Goal: Task Accomplishment & Management: Complete application form

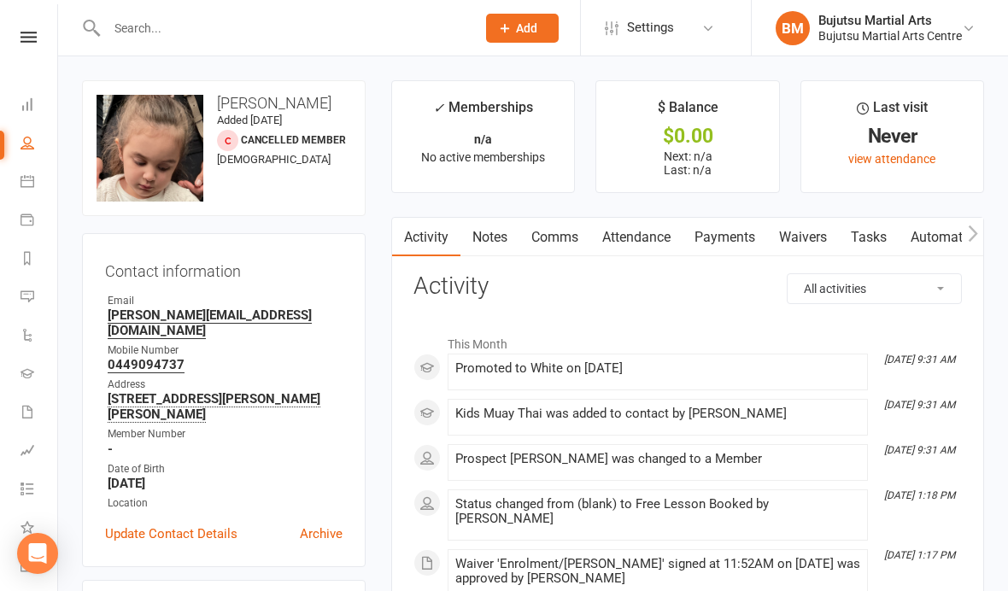
click at [820, 242] on link "Waivers" at bounding box center [803, 237] width 72 height 39
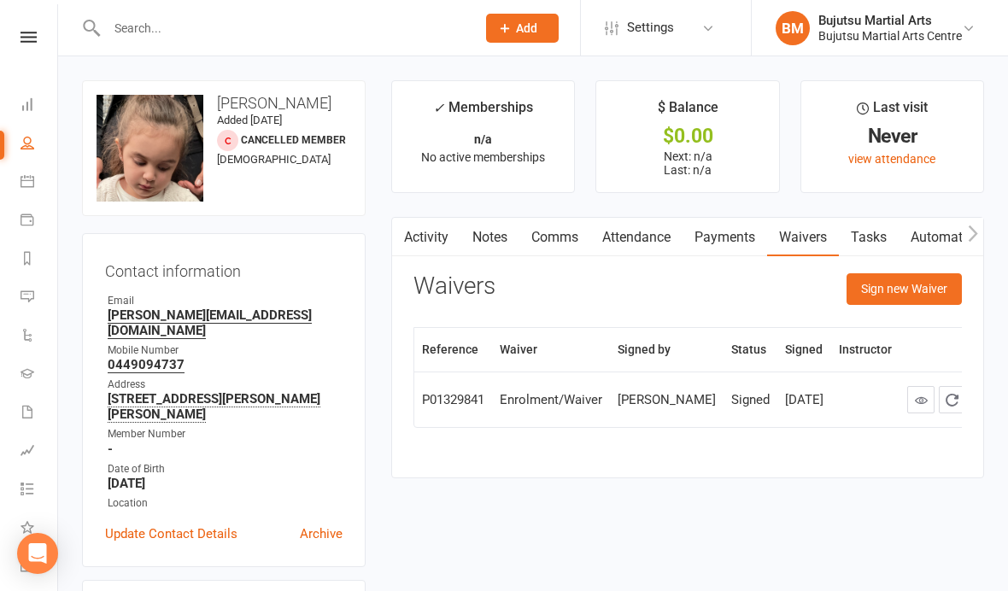
click at [896, 290] on button "Sign new Waiver" at bounding box center [904, 288] width 115 height 31
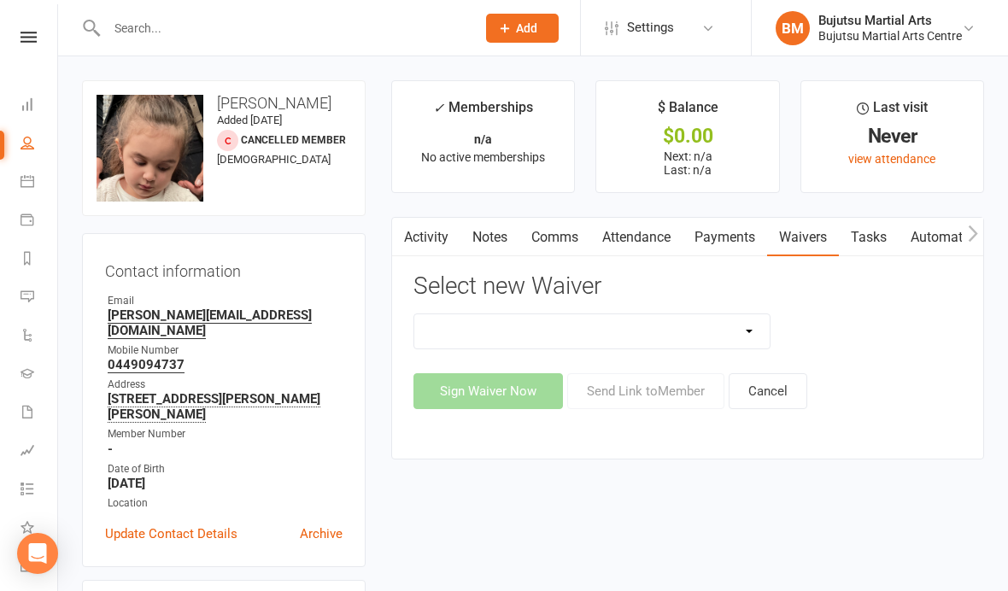
click at [655, 337] on select "Bujutsu Child Care Kids Karate Program Cash Upfront Membership Application Chan…" at bounding box center [591, 331] width 355 height 34
select select "272"
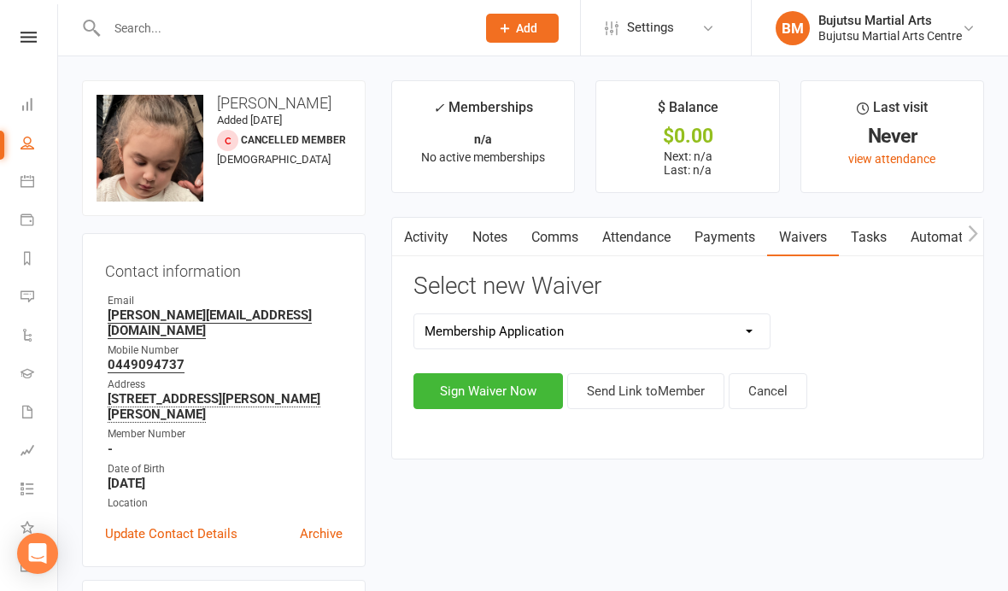
click at [517, 395] on button "Sign Waiver Now" at bounding box center [487, 391] width 149 height 36
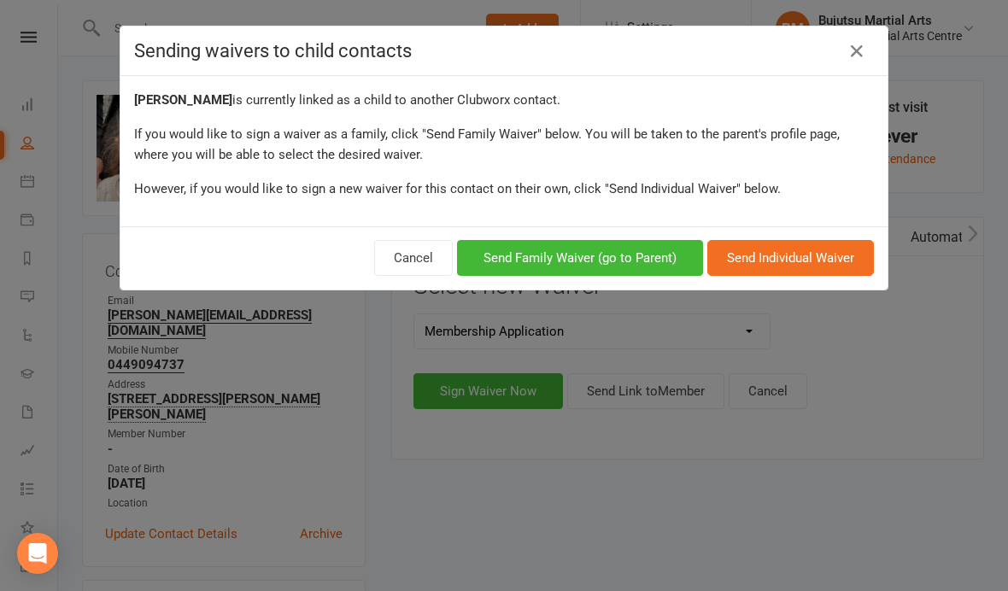
click at [609, 254] on button "Send Family Waiver (go to Parent)" at bounding box center [580, 258] width 246 height 36
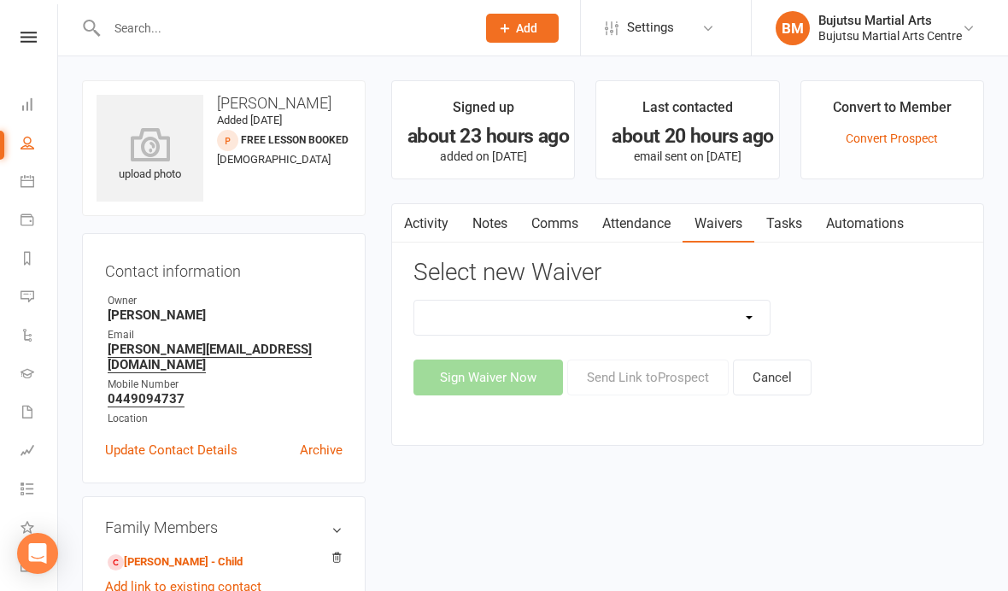
click at [631, 312] on select "Bujutsu Child Care Kids Karate Program Cash Upfront Membership Application Chan…" at bounding box center [591, 318] width 355 height 34
select select "272"
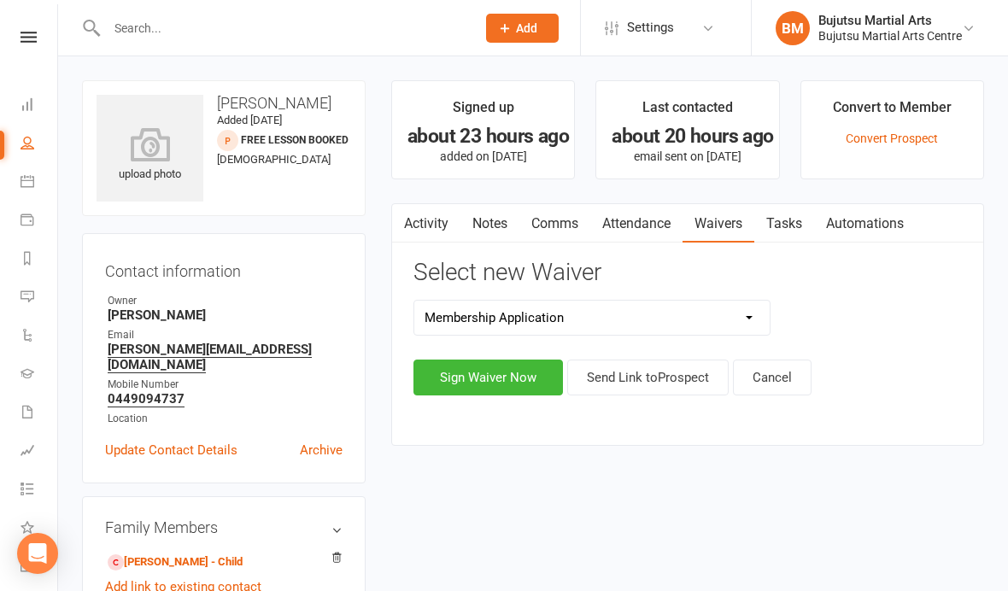
click at [504, 372] on button "Sign Waiver Now" at bounding box center [487, 378] width 149 height 36
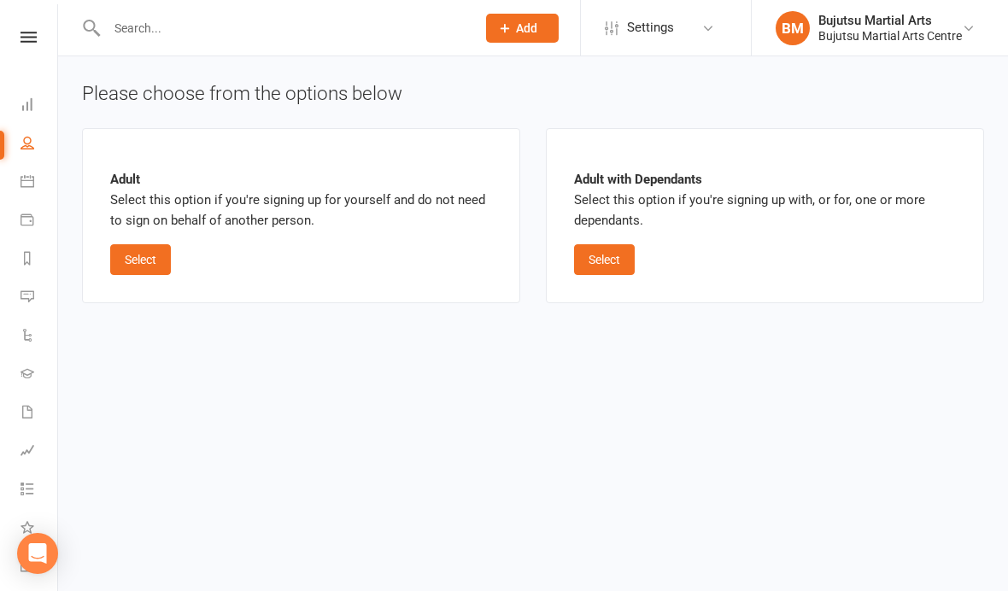
click at [618, 261] on button "Select" at bounding box center [604, 259] width 61 height 31
select select "bank_account"
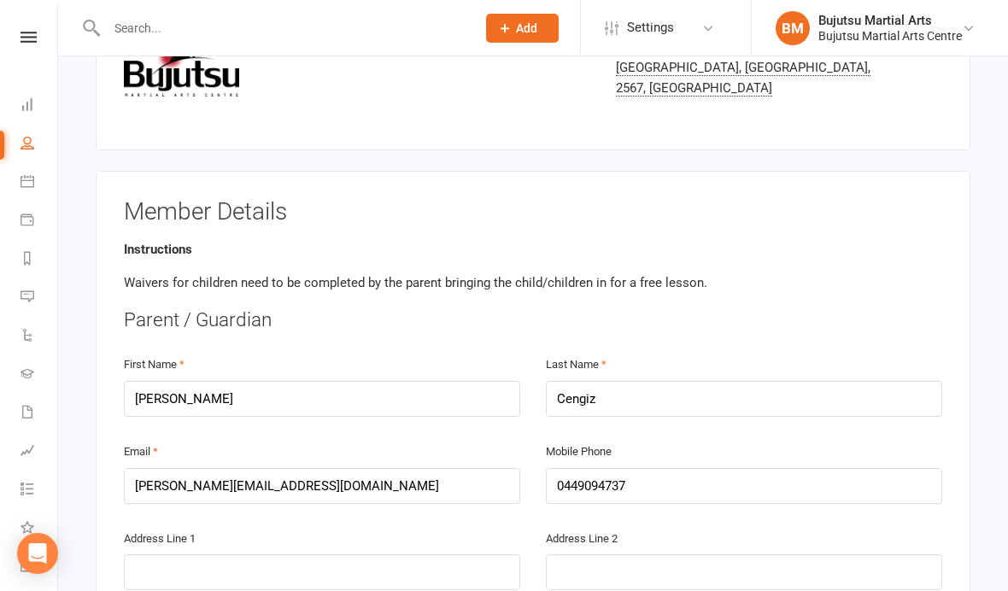
scroll to position [200, 0]
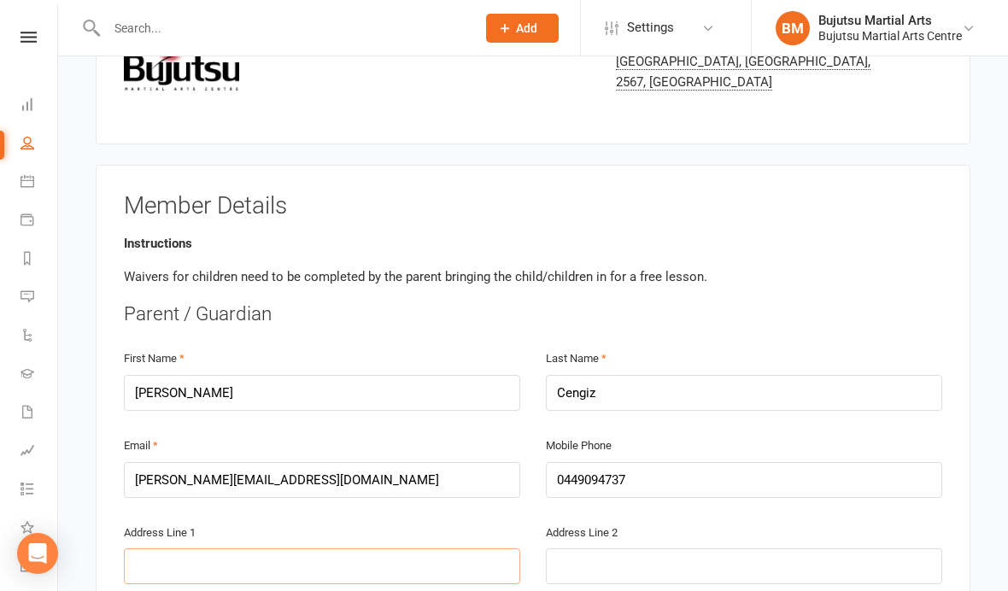
click at [338, 565] on input "text" at bounding box center [322, 566] width 396 height 36
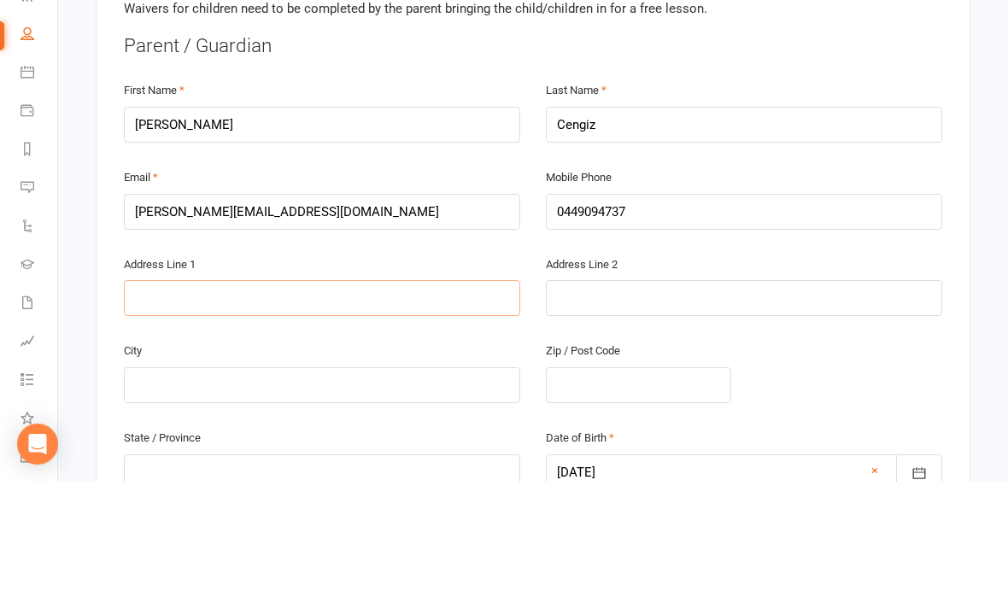
type input "7"
type input "76"
type input "76 F"
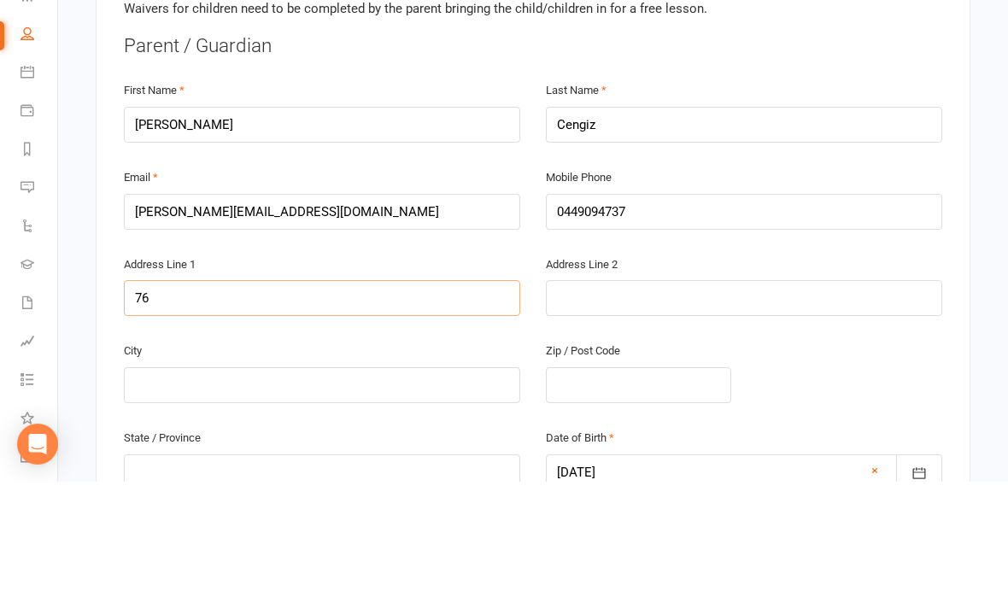
type input "76 F"
type input "76 Fa"
type input "76 Fai"
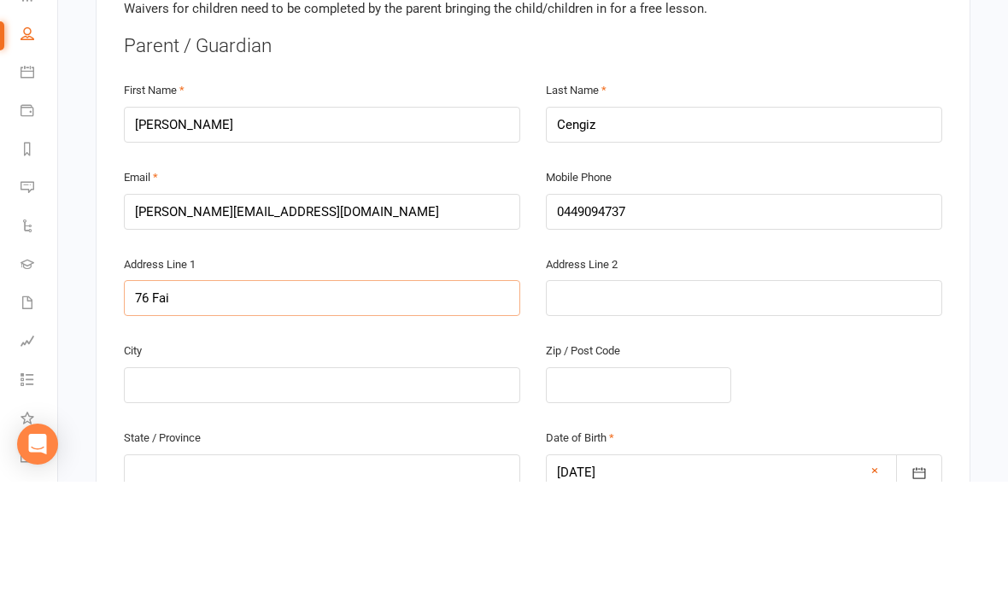
type input "76 Fair"
type input "76 Fairb"
type input "76 Fairbr"
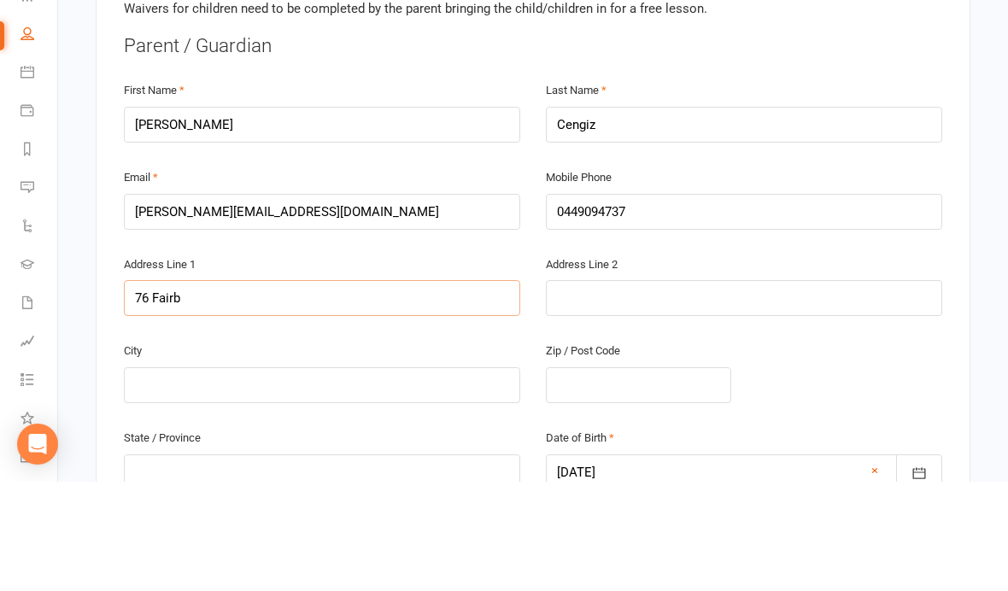
type input "76 Fairbr"
type input "76 Fairbro"
type input "76 Fairbrot"
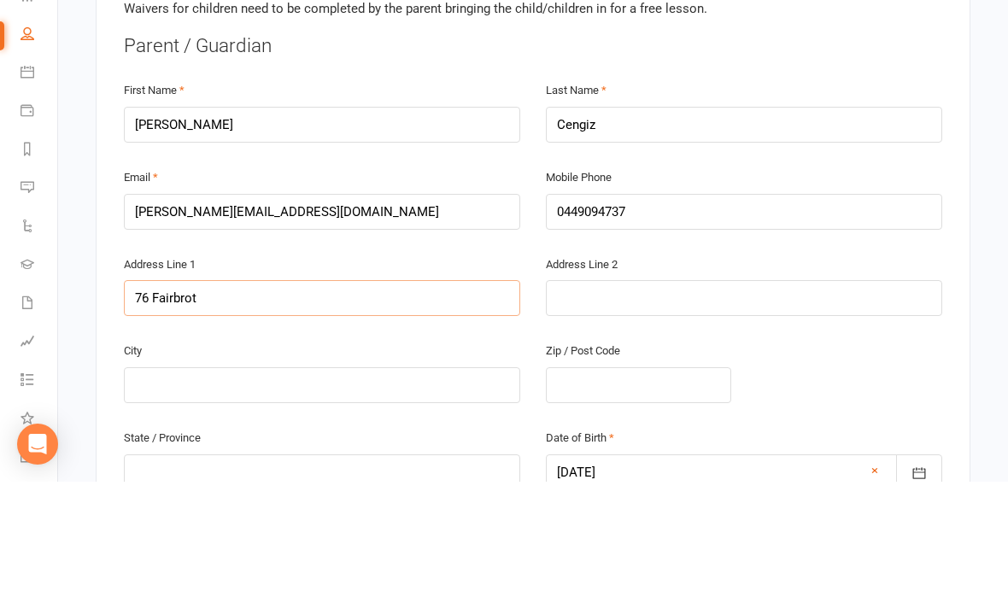
type input "76 Fairbroth"
type input "76 Fairbrothe"
type input "76 [PERSON_NAME]"
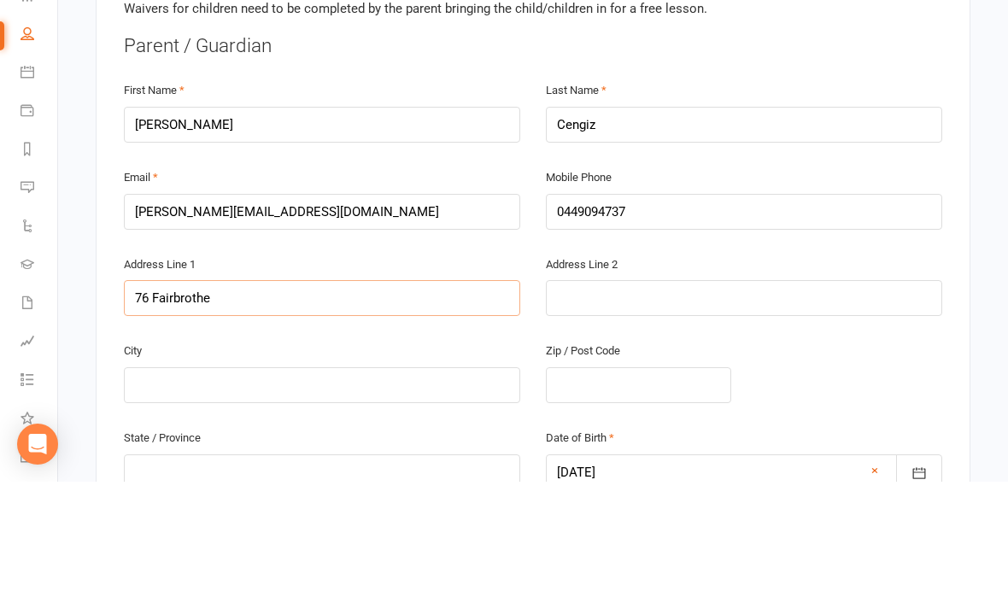
type input "76 [PERSON_NAME]"
type input "76 [PERSON_NAME] A"
type input "[STREET_ADDRESS][PERSON_NAME]"
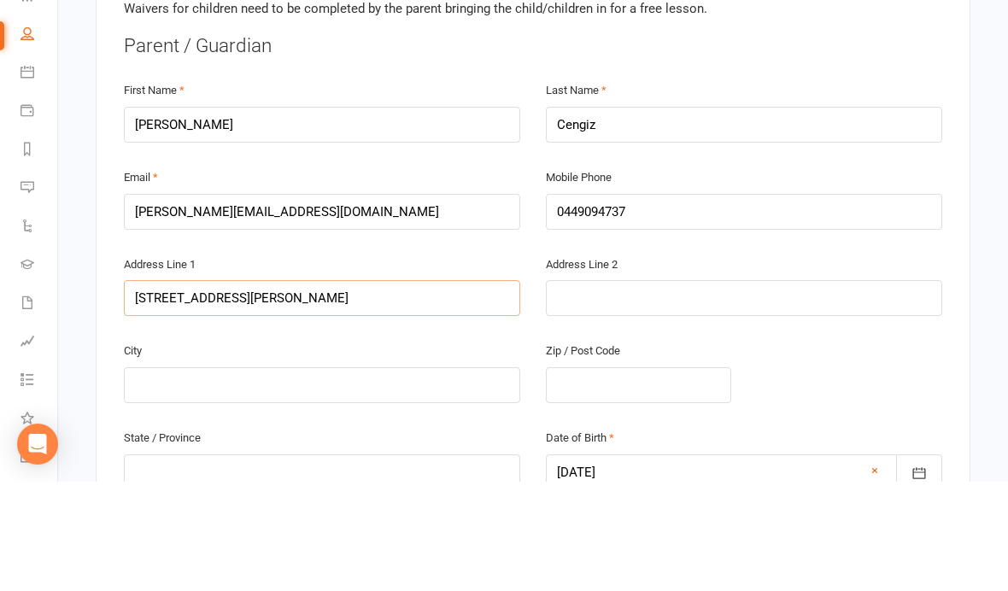
type input "[STREET_ADDRESS][PERSON_NAME]"
click at [356, 477] on input "text" at bounding box center [322, 495] width 396 height 36
type input "D"
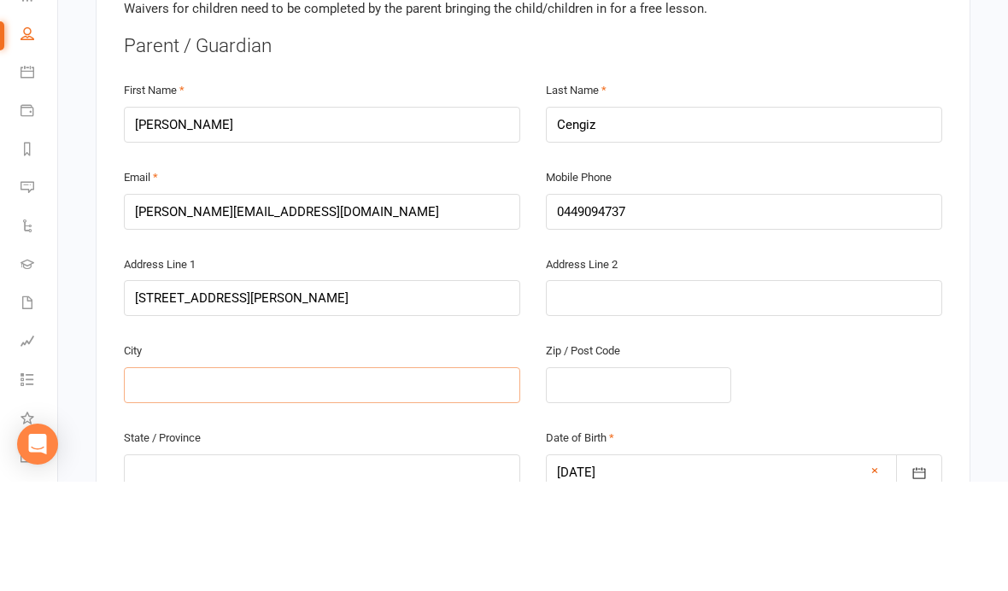
type input "D"
type input "De"
type input "Den"
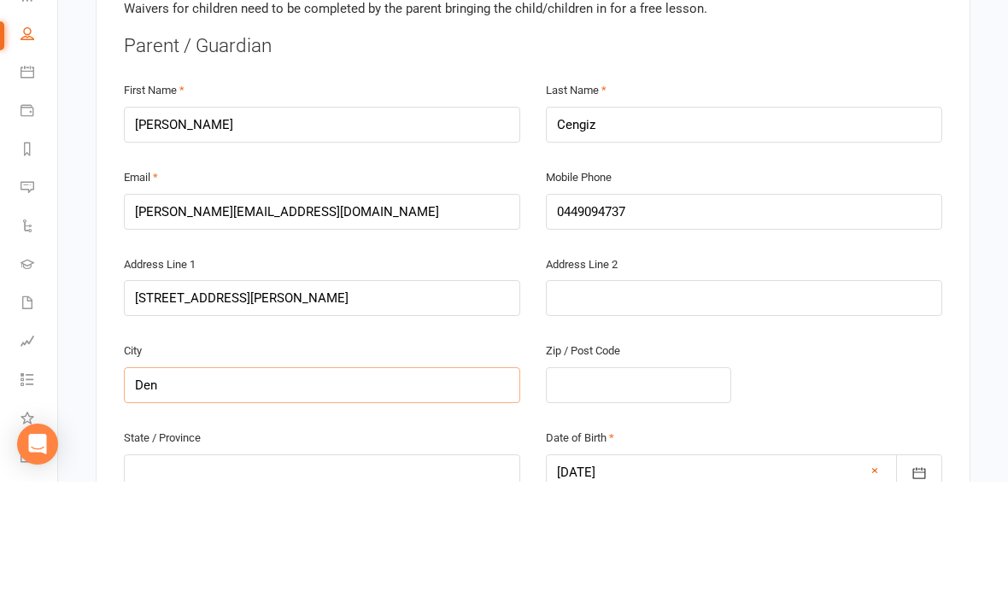
type input "[PERSON_NAME]"
type input "Denha"
type input "[PERSON_NAME]"
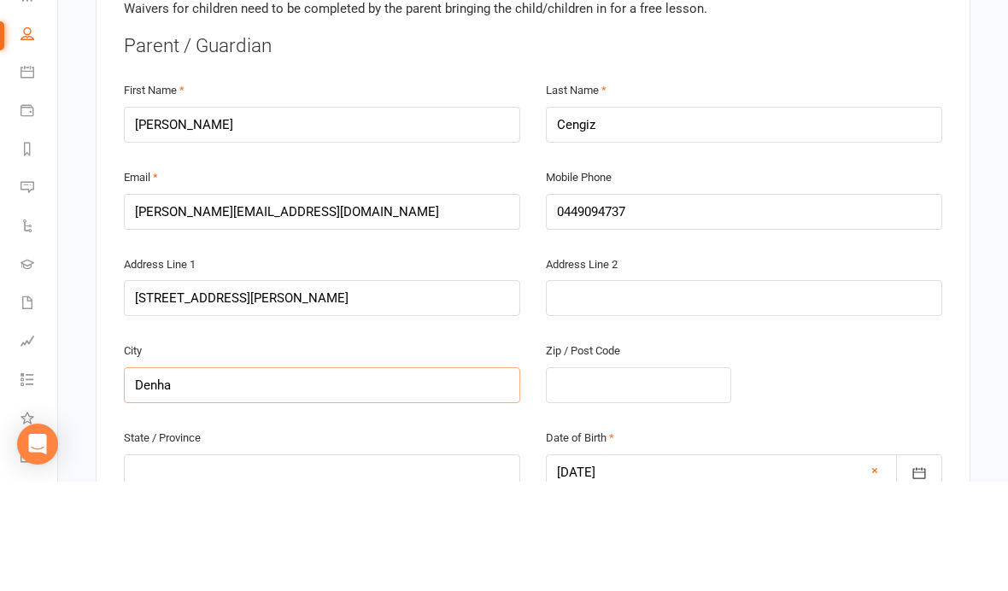
type input "[PERSON_NAME]"
type input "[PERSON_NAME] C"
type input "[PERSON_NAME] Co"
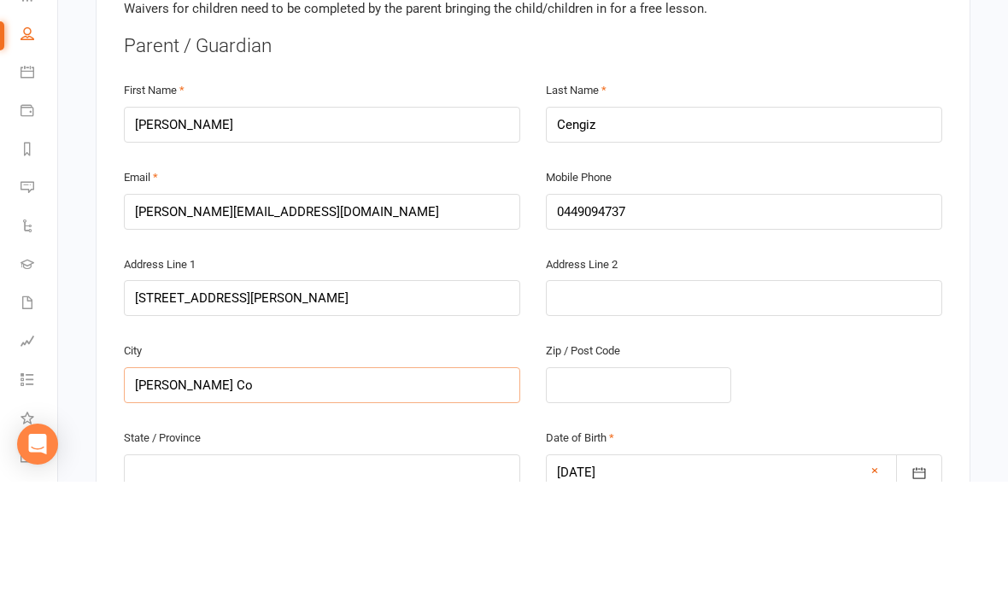
type input "[PERSON_NAME] Cou"
type input "[PERSON_NAME] Cour"
type input "[PERSON_NAME] Court"
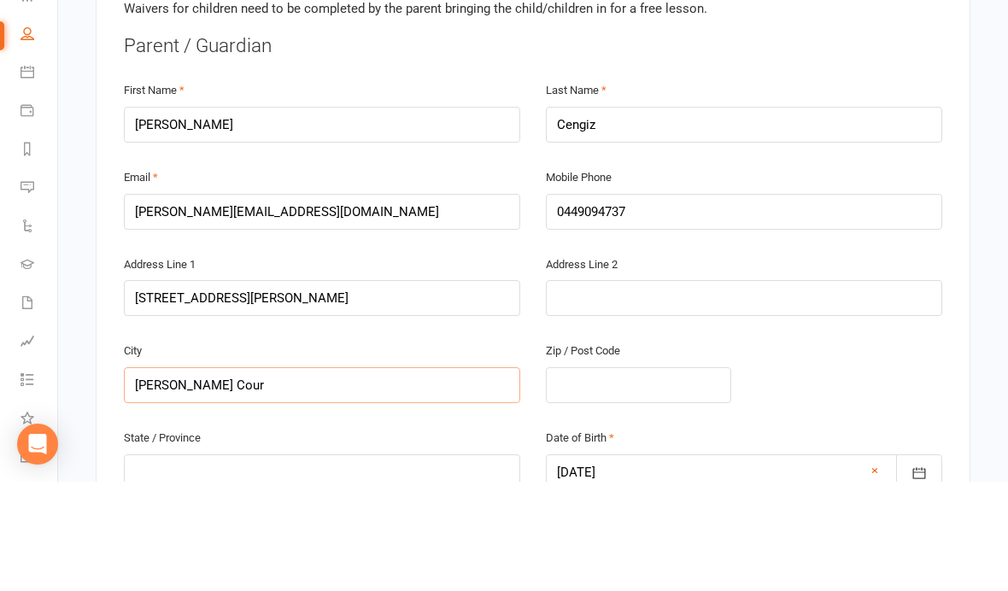
type input "[PERSON_NAME] Court"
click at [630, 477] on input "text" at bounding box center [638, 495] width 185 height 36
type input "2"
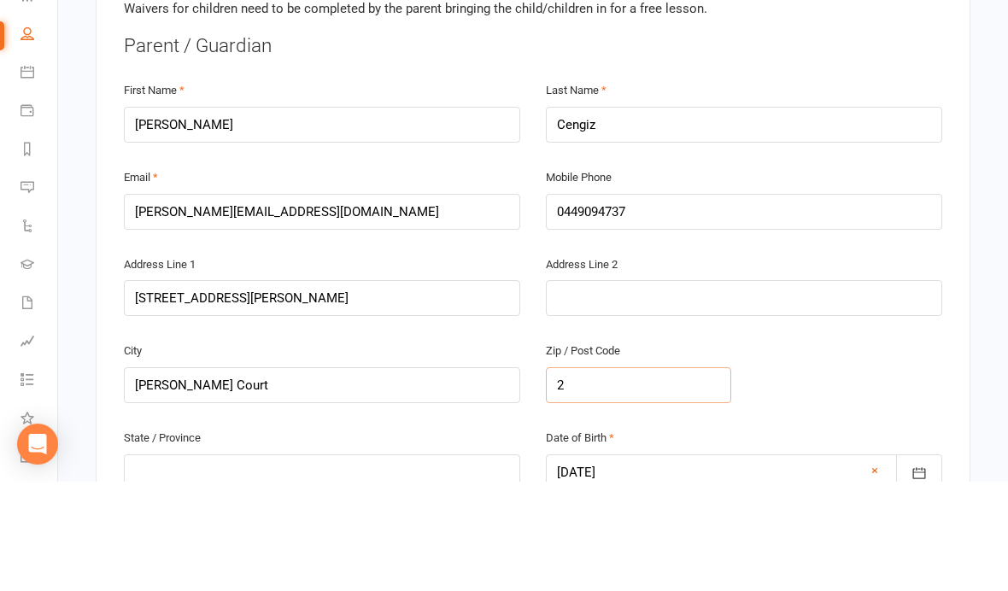
type input "25"
type input "256"
type input "2565"
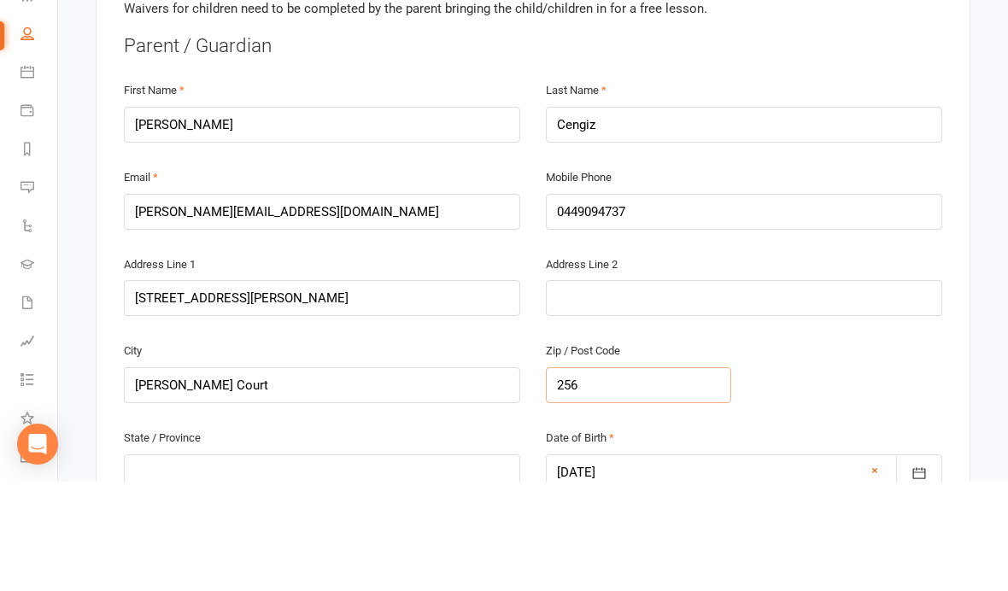
type input "2565"
click at [426, 564] on input "text" at bounding box center [322, 582] width 396 height 36
type input "N"
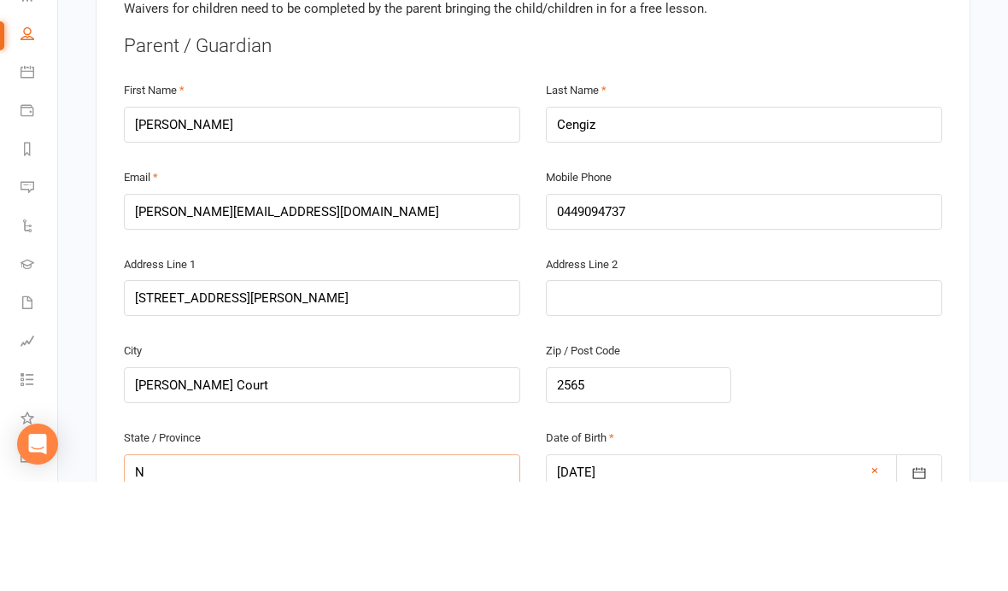
type input "NS"
type input "[GEOGRAPHIC_DATA]"
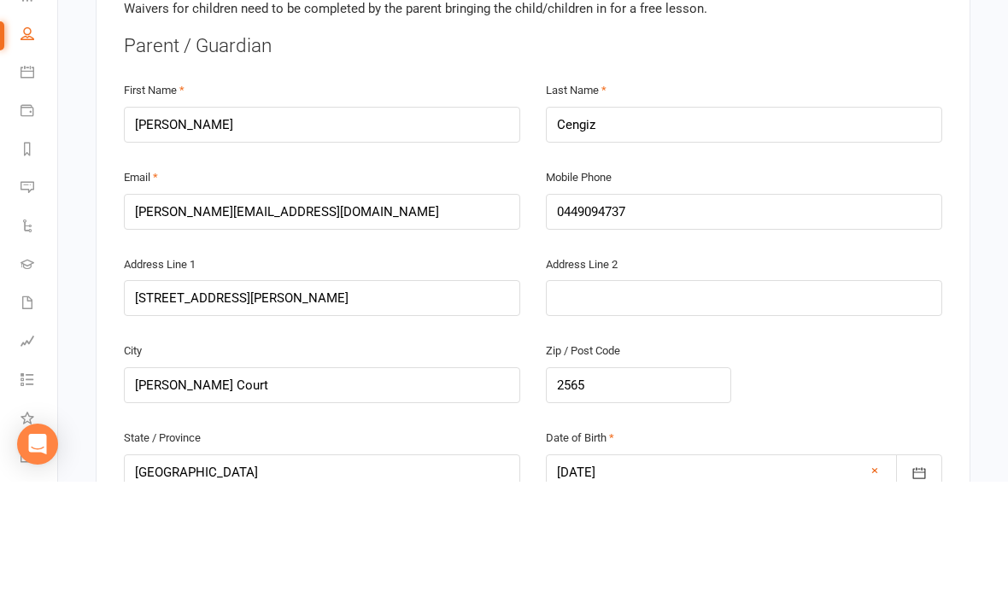
radio input "true"
radio input "false"
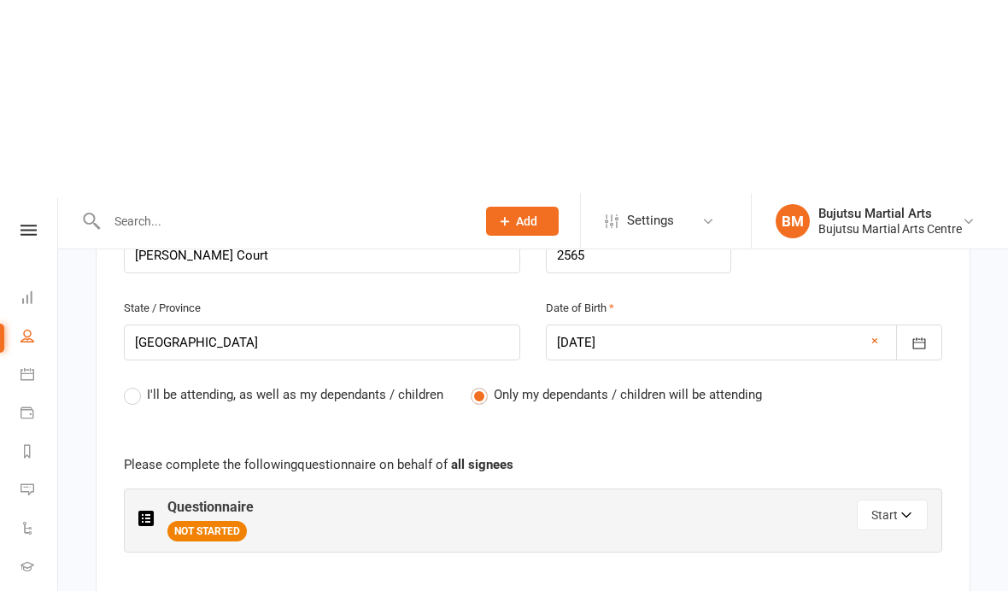
scroll to position [903, 0]
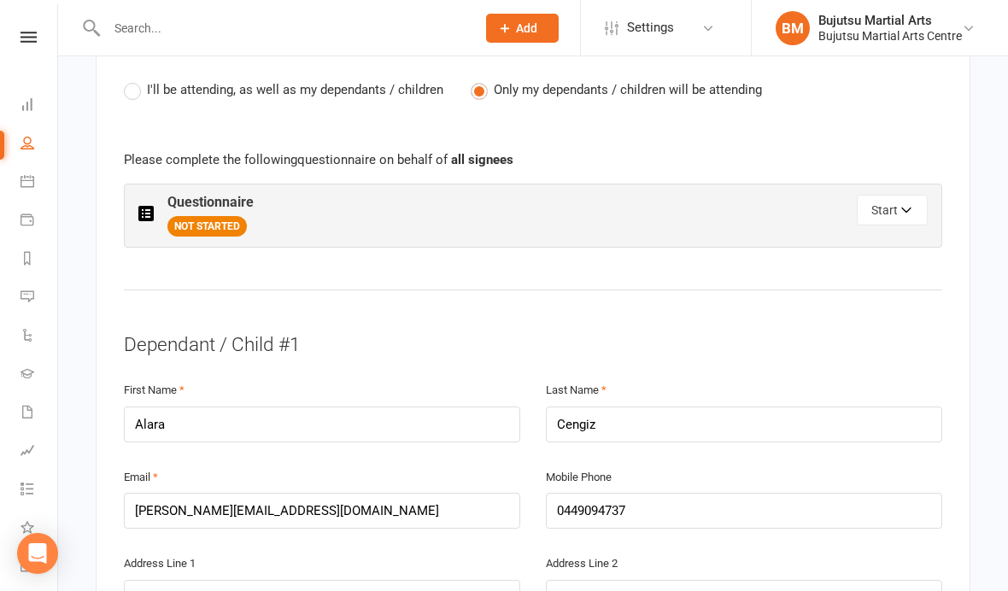
click at [895, 202] on button "Start" at bounding box center [892, 210] width 71 height 31
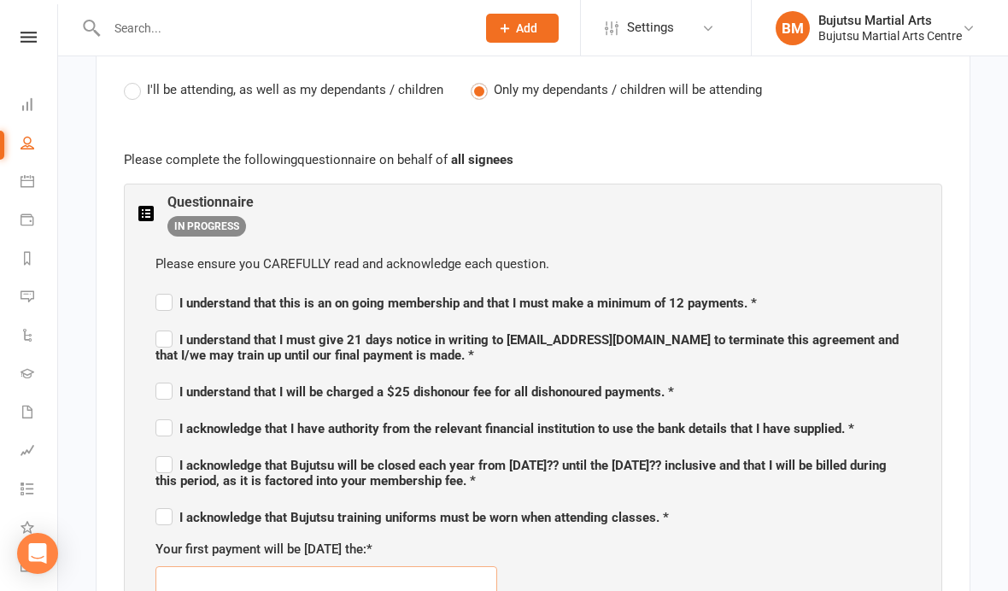
click at [406, 580] on input "text" at bounding box center [326, 584] width 342 height 36
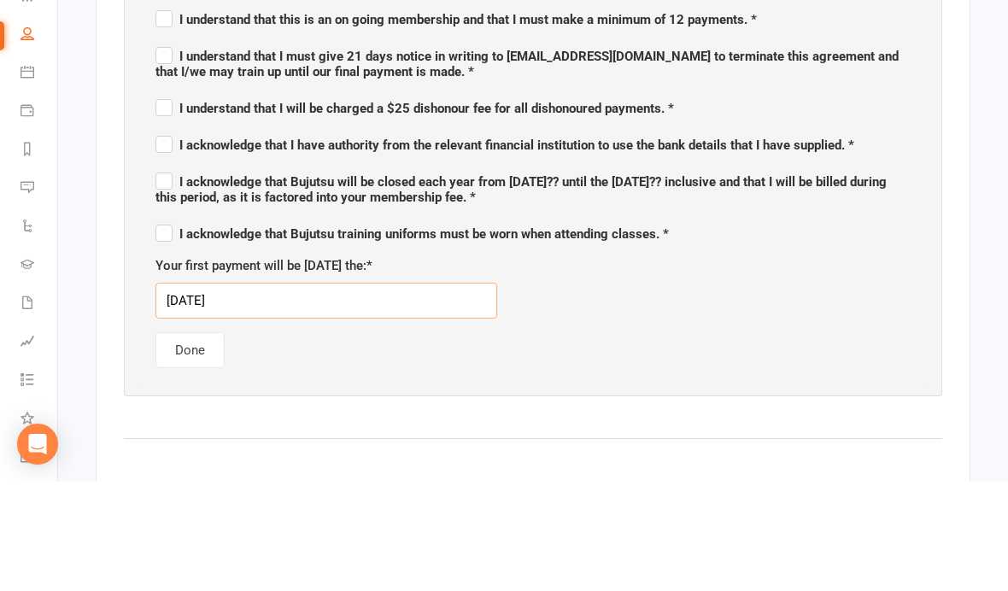
type input "[DATE]"
click at [632, 346] on div "Please ensure you CAREFULLY read and acknowledge each question. I understand th…" at bounding box center [532, 278] width 789 height 432
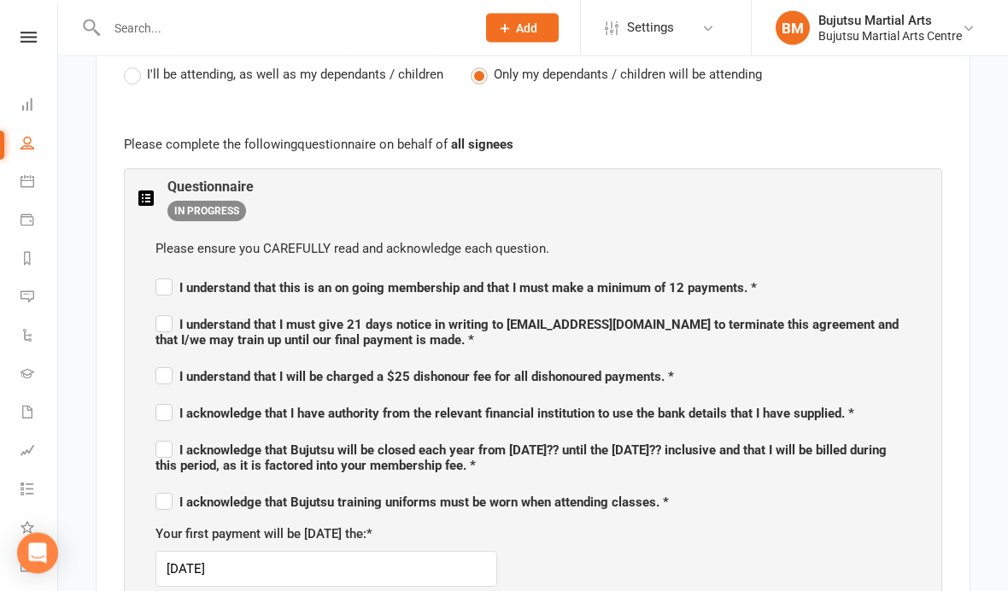
scroll to position [918, 0]
click at [168, 275] on span "I understand that this is an on going membership and that I must make a minimum…" at bounding box center [455, 285] width 601 height 21
click at [168, 272] on input "I understand that this is an on going membership and that I must make a minimum…" at bounding box center [455, 272] width 601 height 0
checkbox input "true"
click at [173, 319] on span "I understand that I must give 21 days notice in writing to [EMAIL_ADDRESS][DOMA…" at bounding box center [526, 332] width 743 height 31
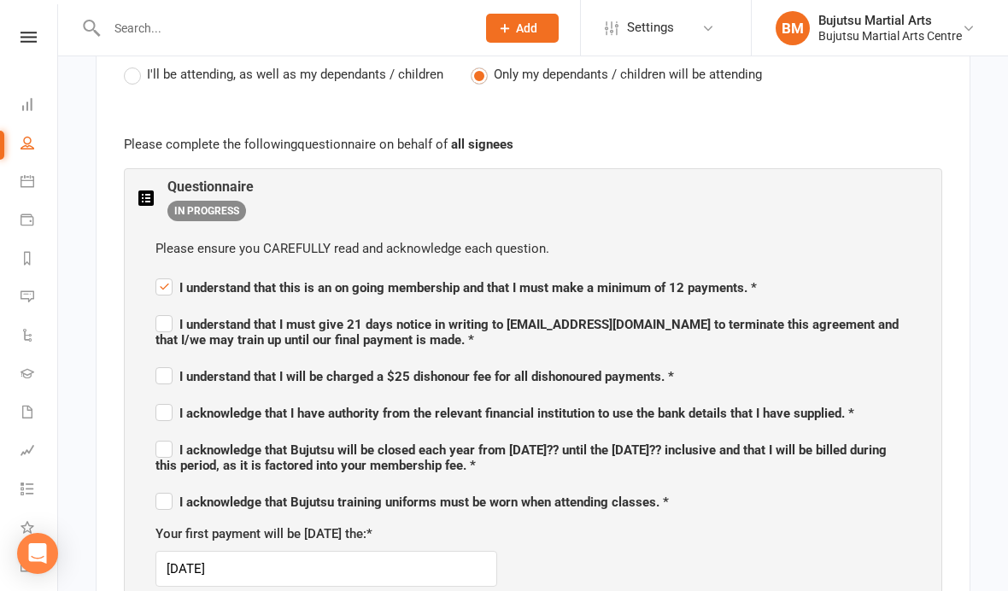
click at [173, 309] on input "I understand that I must give 21 days notice in writing to [EMAIL_ADDRESS][DOMA…" at bounding box center [532, 309] width 755 height 0
checkbox input "true"
click at [167, 364] on label "I understand that I will be charged a $25 dishonour fee for all dishonoured pay…" at bounding box center [414, 374] width 518 height 21
click at [167, 361] on input "I understand that I will be charged a $25 dishonour fee for all dishonoured pay…" at bounding box center [414, 361] width 518 height 0
checkbox input "true"
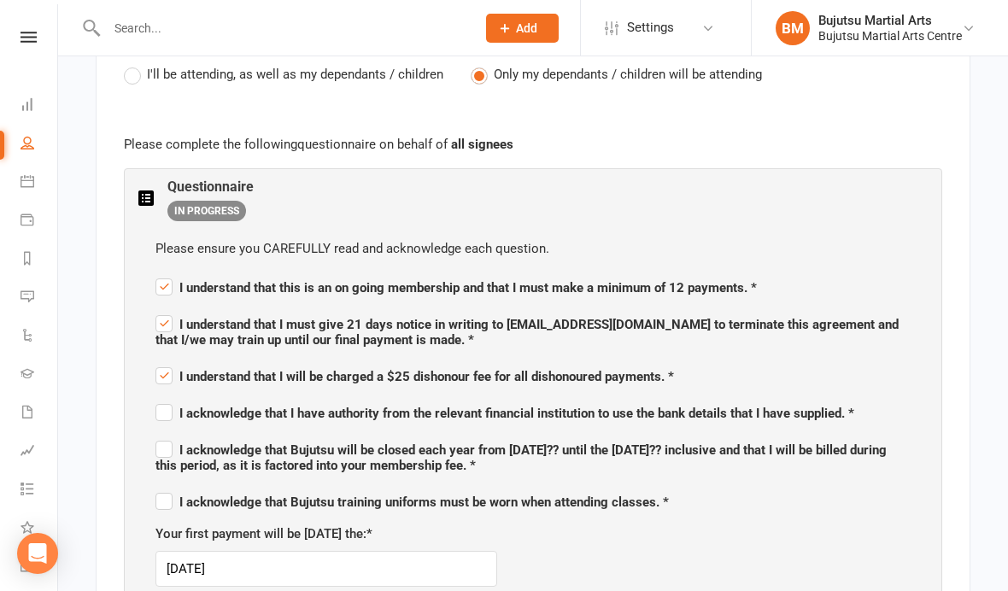
click at [170, 407] on label "I acknowledge that I have authority from the relevant financial institution to …" at bounding box center [504, 411] width 699 height 21
click at [170, 398] on input "I acknowledge that I have authority from the relevant financial institution to …" at bounding box center [504, 398] width 699 height 0
checkbox input "true"
click at [167, 450] on label "I acknowledge that Bujutsu will be closed each year from [DATE]?? until the [DA…" at bounding box center [532, 455] width 755 height 36
click at [167, 435] on input "I acknowledge that Bujutsu will be closed each year from [DATE]?? until the [DA…" at bounding box center [532, 435] width 755 height 0
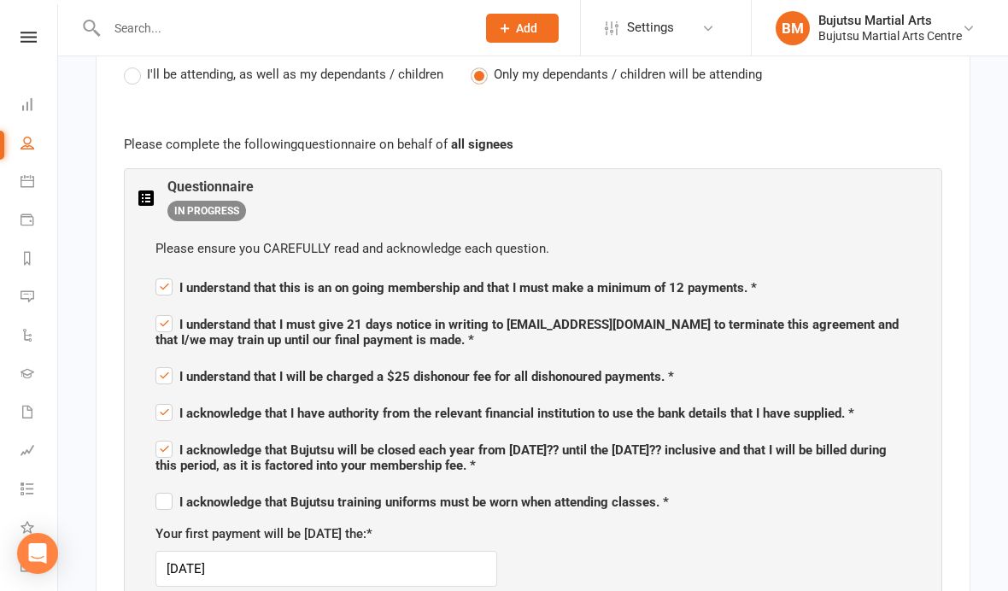
checkbox input "true"
click at [168, 495] on label "I acknowledge that Bujutsu training uniforms must be worn when attending classe…" at bounding box center [411, 499] width 513 height 21
click at [168, 487] on input "I acknowledge that Bujutsu training uniforms must be worn when attending classe…" at bounding box center [411, 487] width 513 height 0
checkbox input "true"
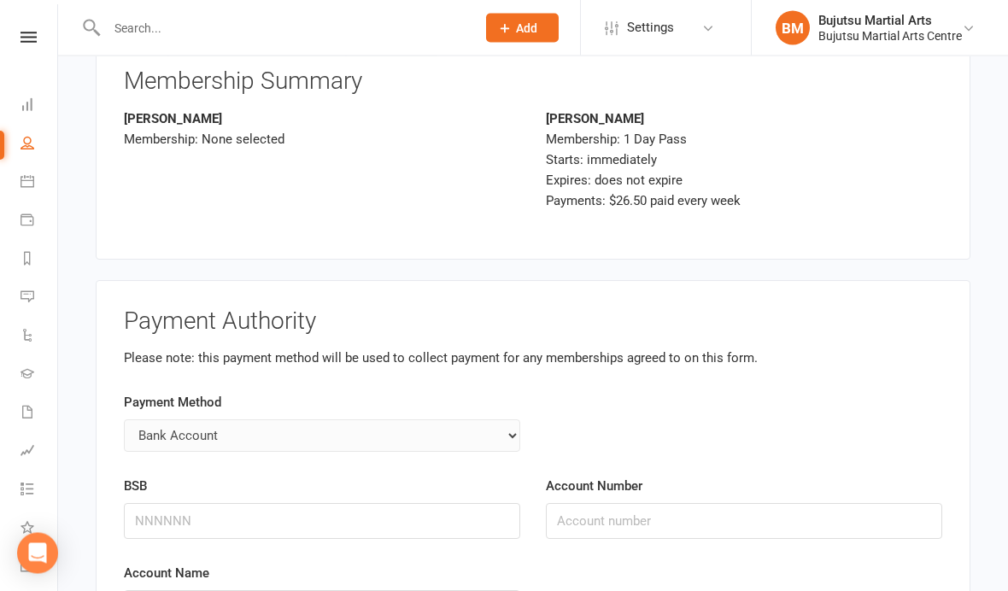
scroll to position [4236, 0]
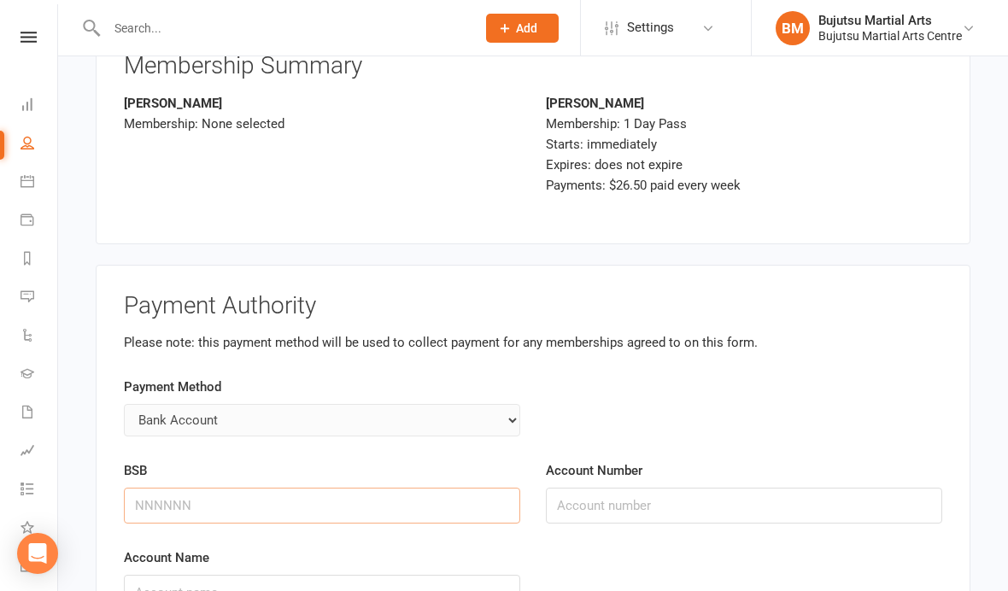
click at [480, 492] on input "BSB" at bounding box center [322, 506] width 396 height 36
type input "062692"
click at [632, 489] on input "Account Number" at bounding box center [744, 507] width 396 height 36
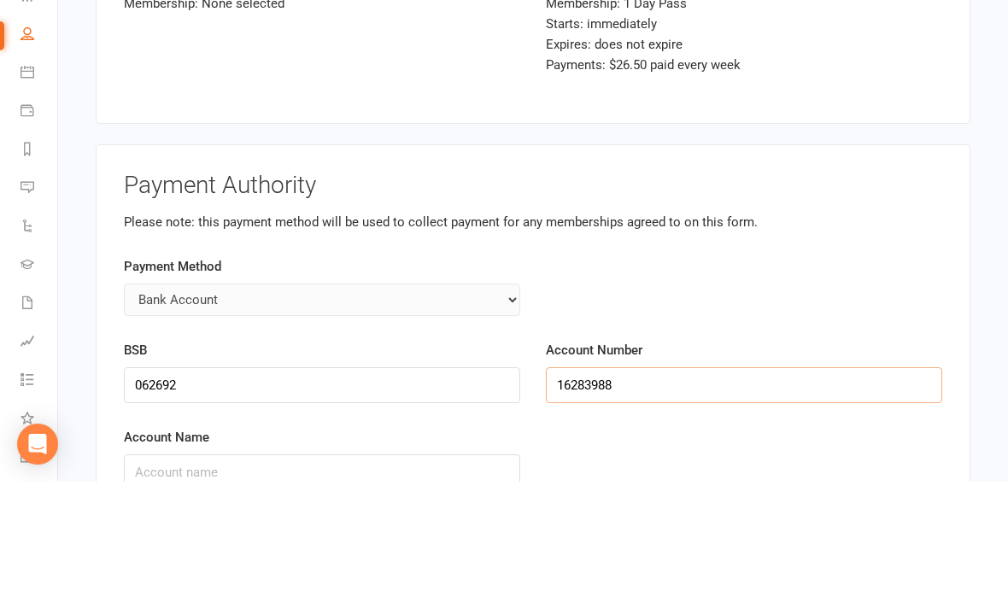
scroll to position [4249, 0]
type input "16283988"
click at [462, 563] on input "Account Name" at bounding box center [322, 581] width 396 height 36
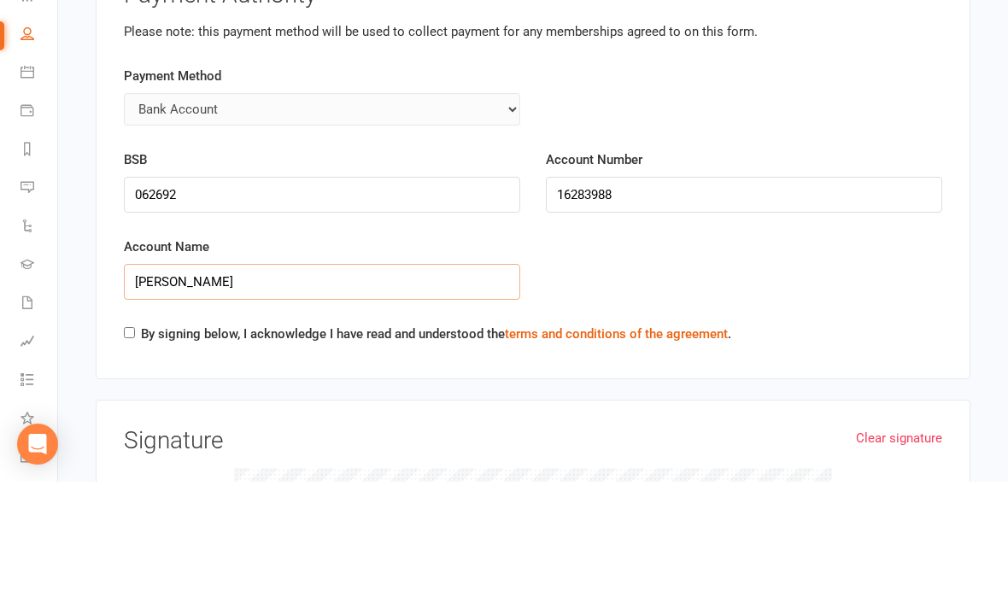
scroll to position [4446, 0]
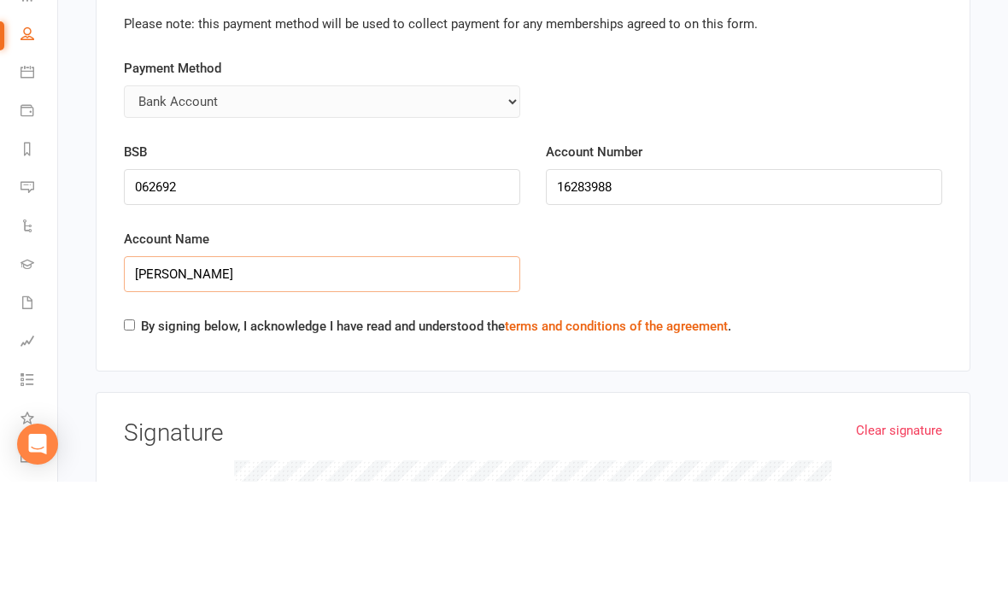
type input "[PERSON_NAME]"
click at [134, 429] on input "By signing below, I acknowledge I have read and understood the terms and condit…" at bounding box center [129, 434] width 11 height 11
checkbox input "true"
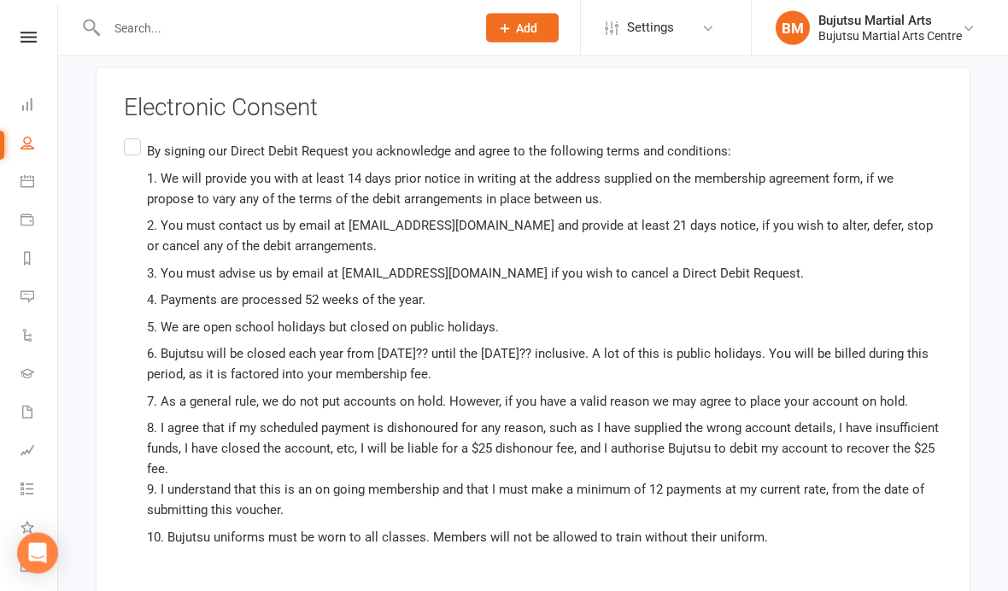
scroll to position [5272, 0]
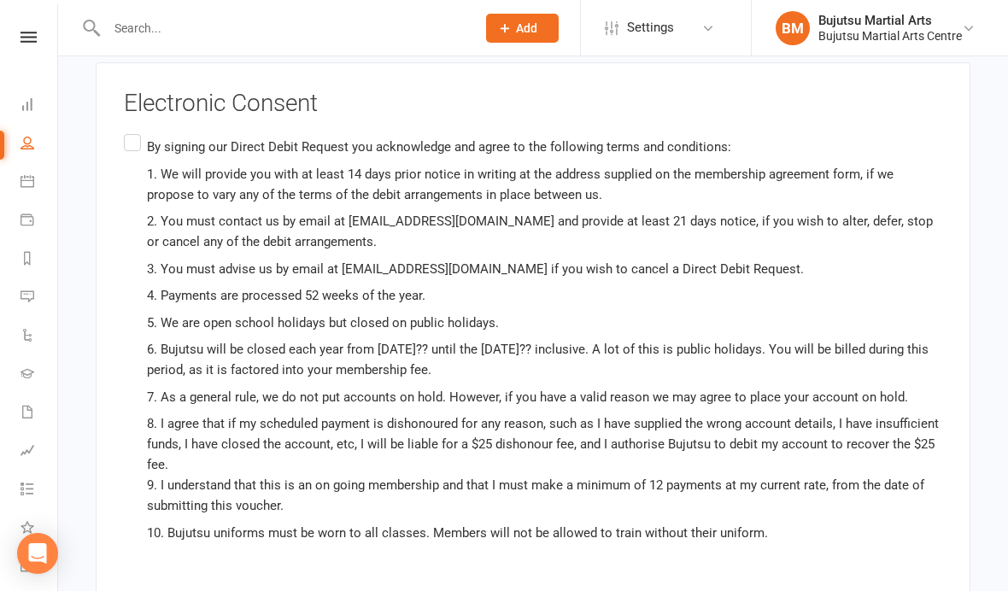
click at [133, 131] on label "By signing our Direct Debit Request you acknowledge and agree to the following …" at bounding box center [533, 367] width 818 height 473
click at [133, 131] on input "By signing our Direct Debit Request you acknowledge and agree to the following …" at bounding box center [129, 131] width 11 height 0
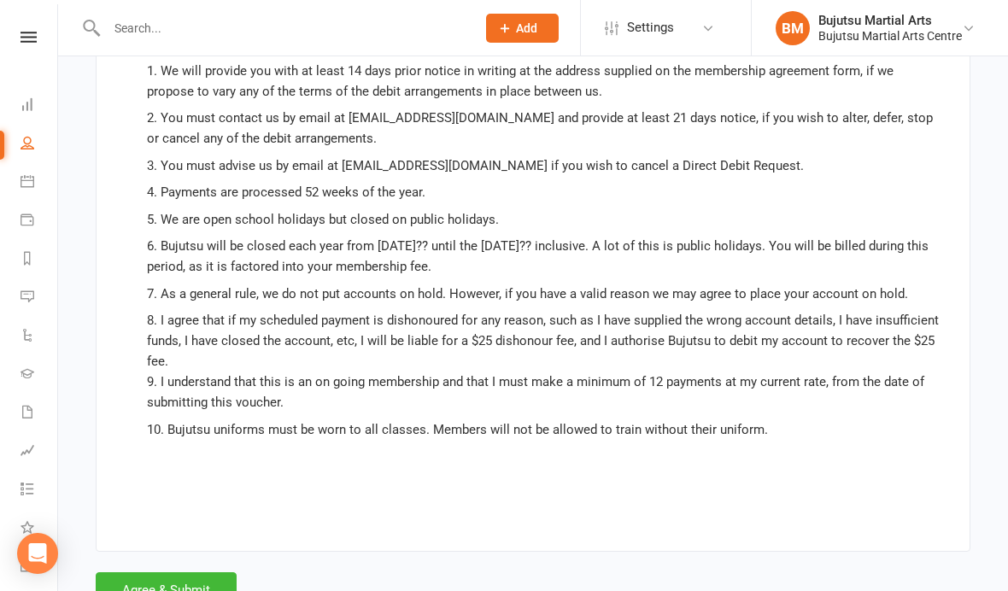
scroll to position [5365, 0]
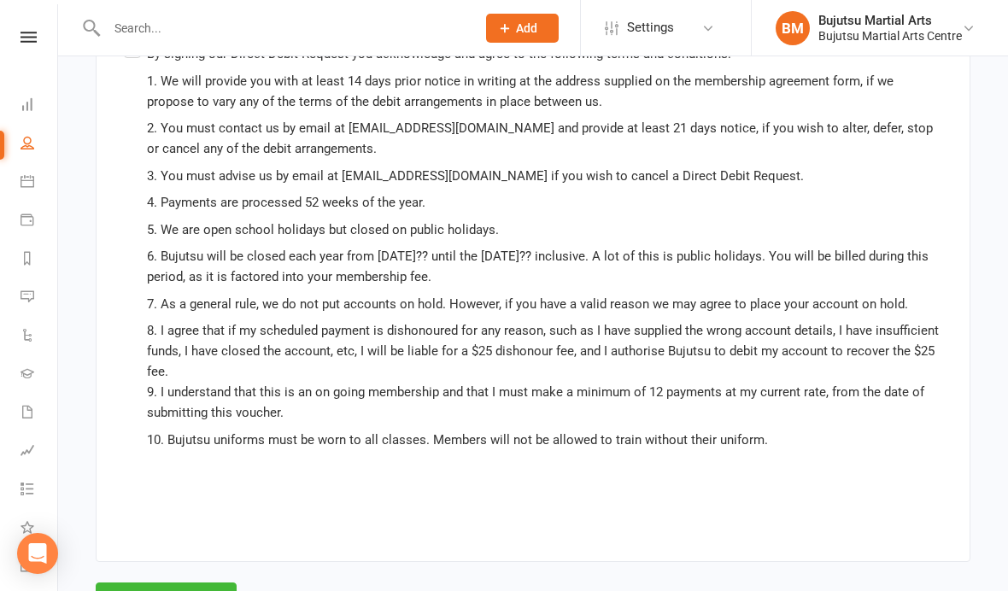
click at [155, 584] on button "Agree & Submit" at bounding box center [166, 601] width 141 height 36
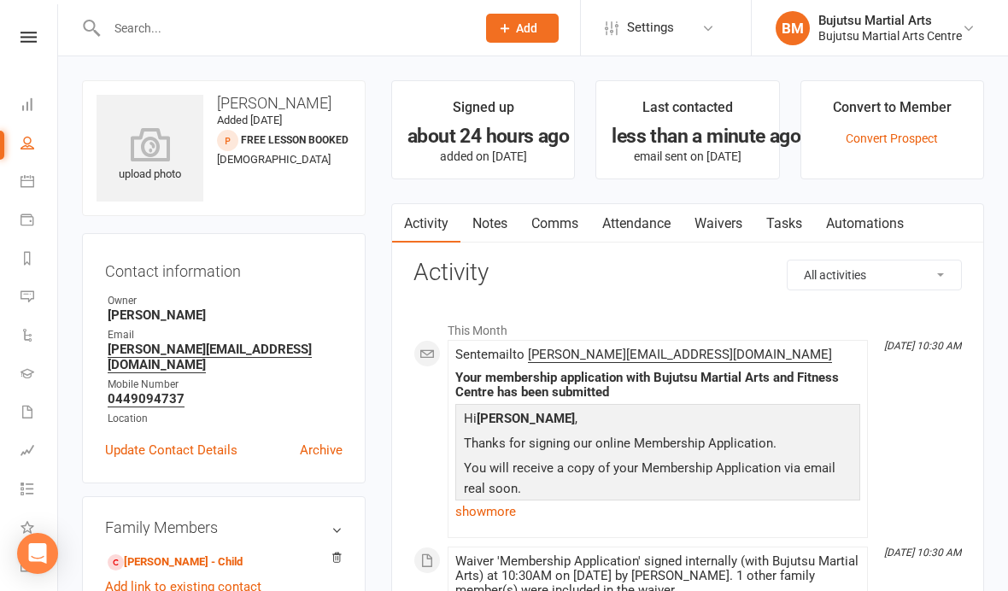
click at [820, 557] on div "Waiver 'Membership Application' signed internally (with Bujutsu Martial Arts) a…" at bounding box center [657, 576] width 405 height 44
